Goal: Information Seeking & Learning: Learn about a topic

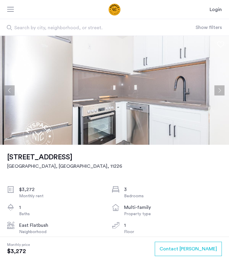
click at [220, 89] on button "Next apartment" at bounding box center [220, 90] width 10 height 10
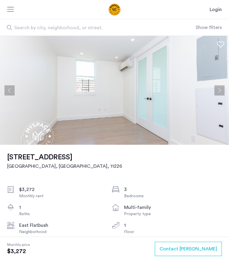
click at [223, 45] on use at bounding box center [220, 44] width 7 height 6
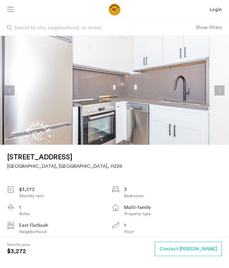
click at [225, 90] on img at bounding box center [114, 90] width 229 height 109
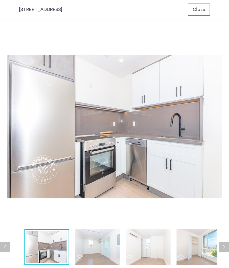
click at [179, 126] on img at bounding box center [114, 127] width 215 height 200
click at [161, 128] on img at bounding box center [114, 127] width 215 height 200
click at [225, 246] on button "Next apartment" at bounding box center [224, 247] width 10 height 10
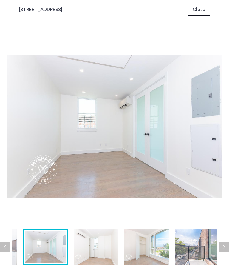
click at [228, 244] on button "Next apartment" at bounding box center [224, 247] width 10 height 10
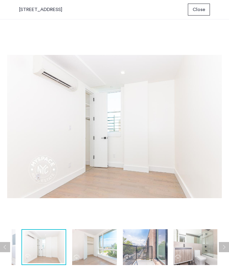
click at [226, 247] on button "Next apartment" at bounding box center [224, 247] width 10 height 10
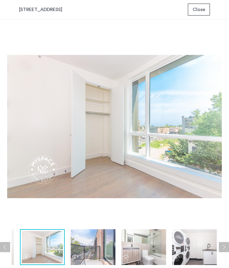
click at [228, 246] on button "Next apartment" at bounding box center [224, 247] width 10 height 10
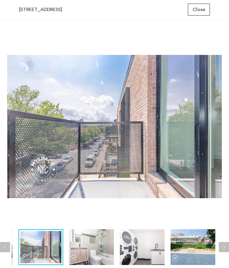
click at [223, 246] on button "Next apartment" at bounding box center [224, 247] width 10 height 10
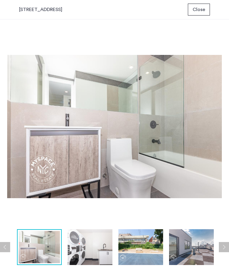
click at [227, 247] on button "Next apartment" at bounding box center [224, 247] width 10 height 10
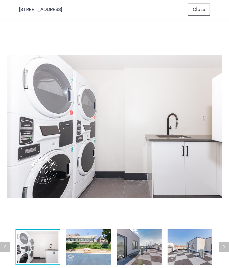
click at [228, 245] on button "Next apartment" at bounding box center [224, 247] width 10 height 10
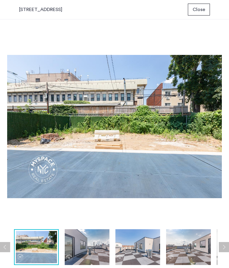
click at [228, 247] on button "Next apartment" at bounding box center [224, 247] width 10 height 10
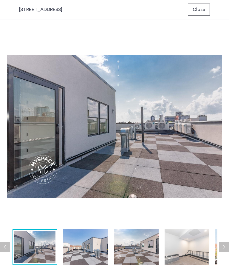
click at [227, 245] on button "Next apartment" at bounding box center [224, 247] width 10 height 10
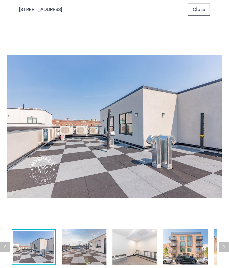
click at [227, 245] on button "Next apartment" at bounding box center [224, 247] width 10 height 10
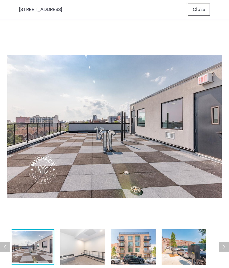
click at [226, 246] on button "Next apartment" at bounding box center [224, 247] width 10 height 10
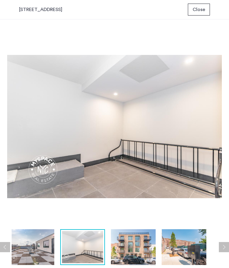
click at [227, 247] on button "Next apartment" at bounding box center [224, 247] width 10 height 10
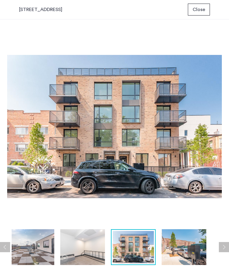
click at [227, 247] on button "Next apartment" at bounding box center [224, 247] width 10 height 10
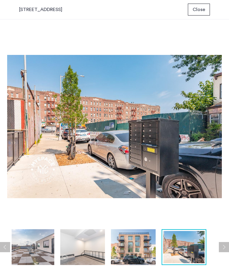
click at [227, 247] on button "Next apartment" at bounding box center [224, 247] width 10 height 10
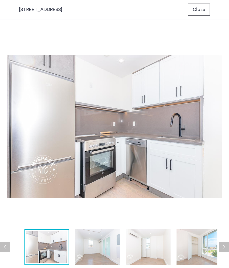
click at [134, 36] on img at bounding box center [114, 127] width 215 height 200
click at [112, 113] on img at bounding box center [114, 127] width 215 height 200
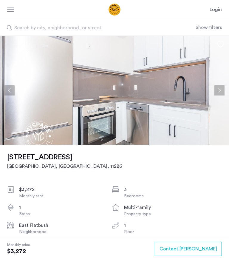
click at [220, 92] on button "Next apartment" at bounding box center [220, 90] width 10 height 10
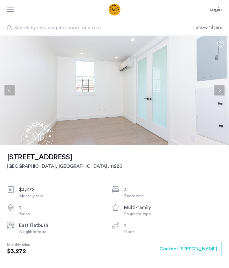
click at [219, 90] on button "Next apartment" at bounding box center [220, 90] width 10 height 10
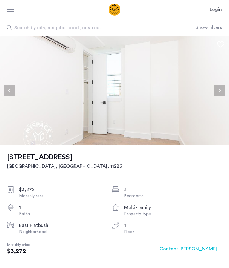
click at [220, 91] on button "Next apartment" at bounding box center [220, 90] width 10 height 10
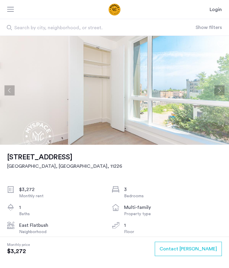
click at [220, 90] on button "Next apartment" at bounding box center [220, 90] width 10 height 10
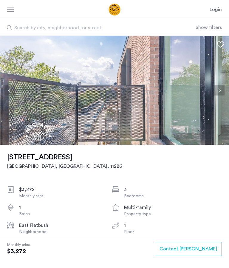
click at [220, 95] on button "Next apartment" at bounding box center [220, 90] width 10 height 10
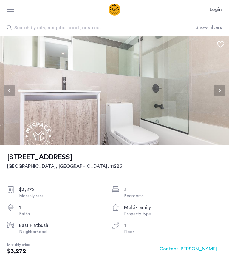
click at [219, 96] on img at bounding box center [114, 90] width 229 height 109
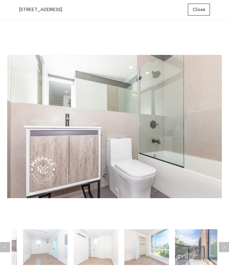
click at [159, 250] on img at bounding box center [146, 247] width 45 height 36
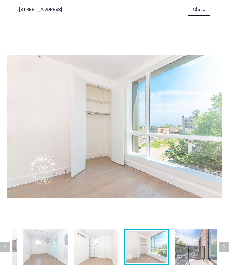
click at [87, 251] on img at bounding box center [96, 247] width 45 height 36
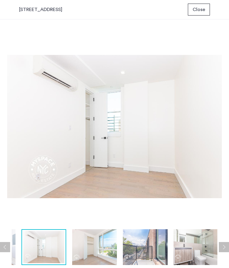
click at [41, 250] on img at bounding box center [43, 247] width 41 height 32
click at [13, 127] on img at bounding box center [114, 127] width 215 height 200
click at [41, 249] on img at bounding box center [43, 247] width 41 height 32
click at [6, 245] on button "Previous apartment" at bounding box center [5, 247] width 10 height 10
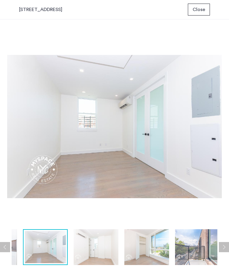
click at [4, 248] on button "Previous apartment" at bounding box center [5, 247] width 10 height 10
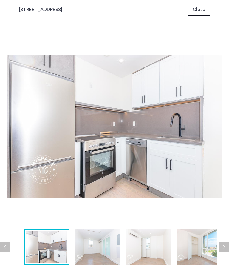
click at [7, 248] on button "Previous apartment" at bounding box center [5, 247] width 10 height 10
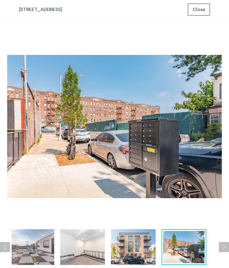
click at [225, 247] on button "Next apartment" at bounding box center [224, 247] width 10 height 10
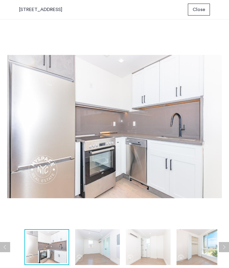
click at [224, 250] on button "Next apartment" at bounding box center [224, 247] width 10 height 10
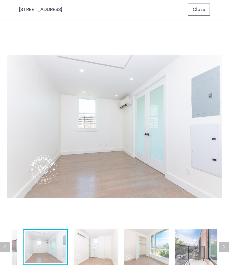
click at [223, 247] on button "Next apartment" at bounding box center [224, 247] width 10 height 10
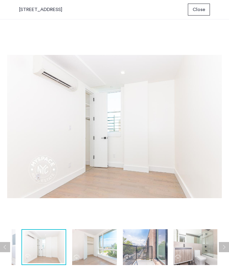
click at [221, 247] on button "Next apartment" at bounding box center [224, 247] width 10 height 10
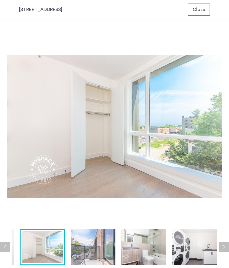
click at [222, 247] on button "Next apartment" at bounding box center [224, 247] width 10 height 10
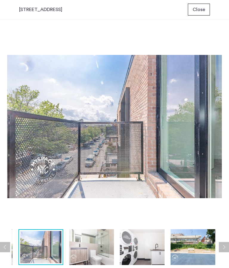
click at [224, 249] on button "Next apartment" at bounding box center [224, 247] width 10 height 10
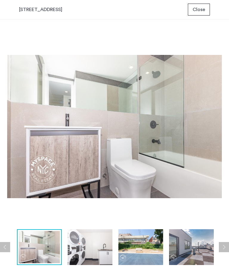
click at [223, 249] on button "Next apartment" at bounding box center [224, 247] width 10 height 10
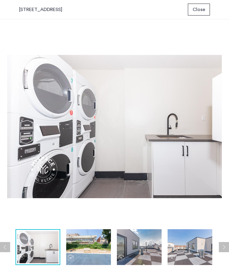
click at [220, 252] on button "Next apartment" at bounding box center [224, 247] width 10 height 10
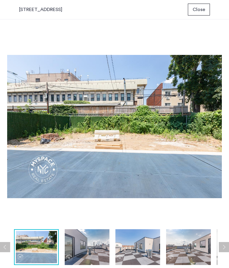
click at [223, 250] on button "Next apartment" at bounding box center [224, 247] width 10 height 10
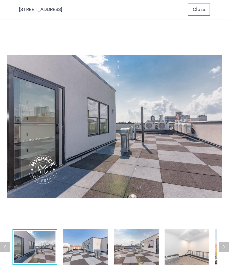
click at [223, 250] on button "Next apartment" at bounding box center [224, 247] width 10 height 10
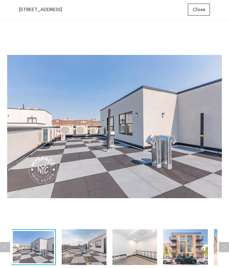
click at [220, 248] on button "Next apartment" at bounding box center [224, 247] width 10 height 10
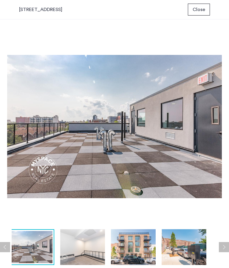
click at [3, 252] on button "Previous apartment" at bounding box center [5, 247] width 10 height 10
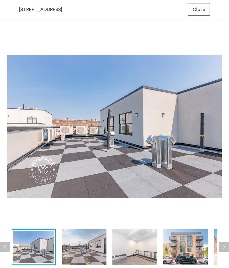
click at [8, 248] on button "Previous apartment" at bounding box center [5, 247] width 10 height 10
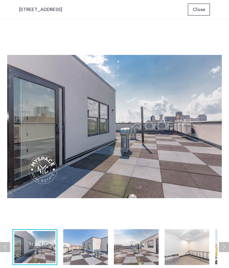
click at [9, 250] on button "Previous apartment" at bounding box center [5, 247] width 10 height 10
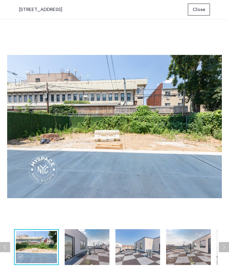
click at [10, 249] on button "Previous apartment" at bounding box center [5, 247] width 10 height 10
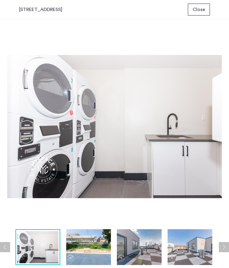
click at [9, 249] on button "Previous apartment" at bounding box center [5, 247] width 10 height 10
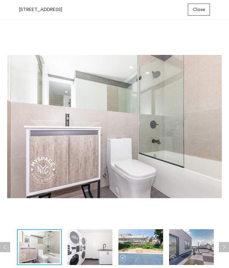
click at [2, 251] on button "Previous apartment" at bounding box center [5, 247] width 10 height 10
